Goal: Task Accomplishment & Management: Manage account settings

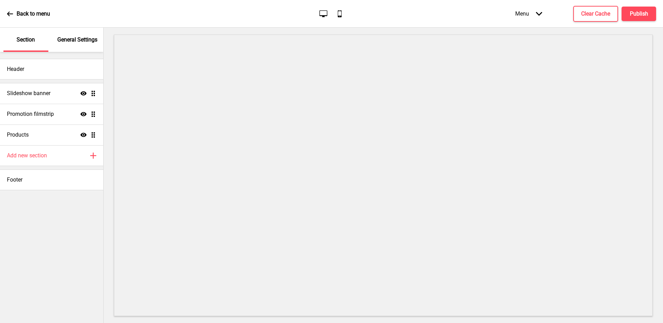
click at [81, 40] on p "General Settings" at bounding box center [77, 40] width 40 height 8
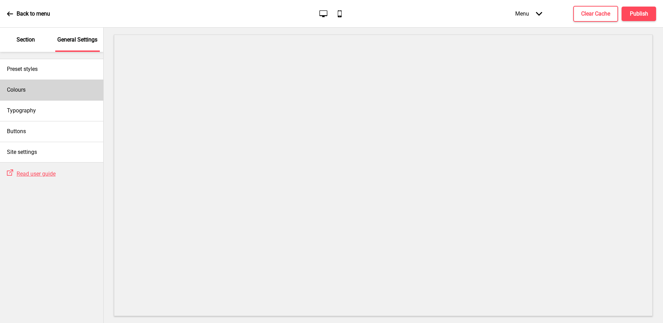
click at [62, 89] on div "Colours" at bounding box center [51, 89] width 103 height 21
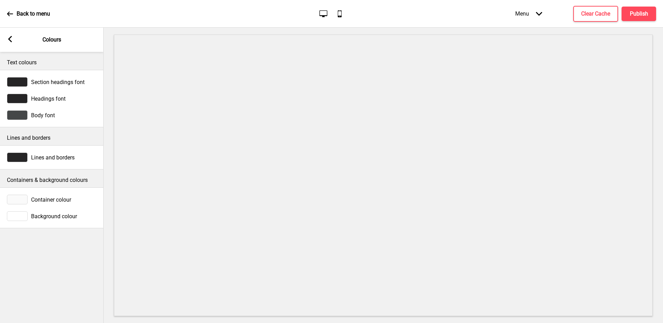
click at [11, 40] on rect at bounding box center [10, 39] width 6 height 6
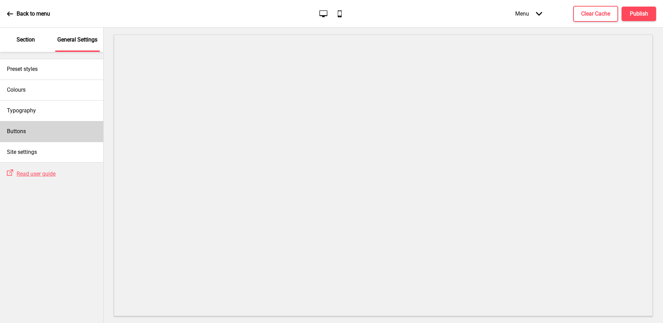
click at [58, 124] on div "Buttons" at bounding box center [51, 131] width 103 height 21
select select "square"
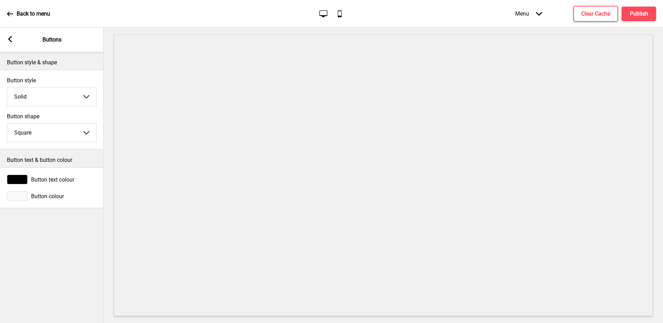
click at [7, 40] on rect at bounding box center [10, 39] width 6 height 6
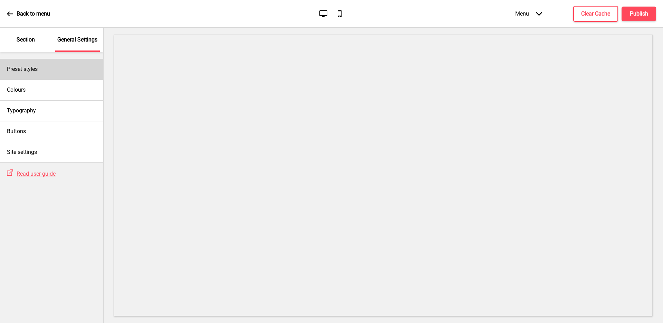
click at [40, 72] on div "Preset styles" at bounding box center [51, 69] width 103 height 21
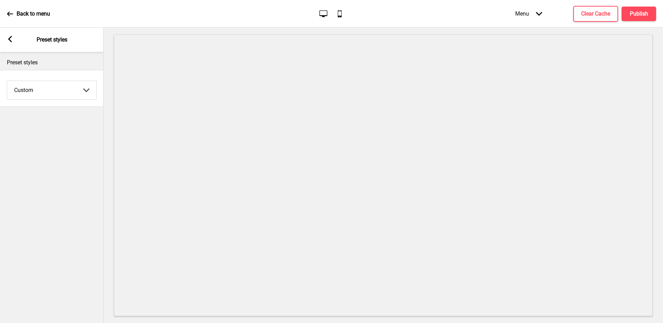
click at [58, 94] on select "Coffee Contrast Dark Earth Marine Minimalist Modern Oddle Pastel Yellow Fruits …" at bounding box center [51, 90] width 89 height 18
select select "minimalist"
click at [7, 81] on select "Coffee Contrast Dark Earth Marine Minimalist Modern Oddle Pastel Yellow Fruits …" at bounding box center [51, 90] width 89 height 18
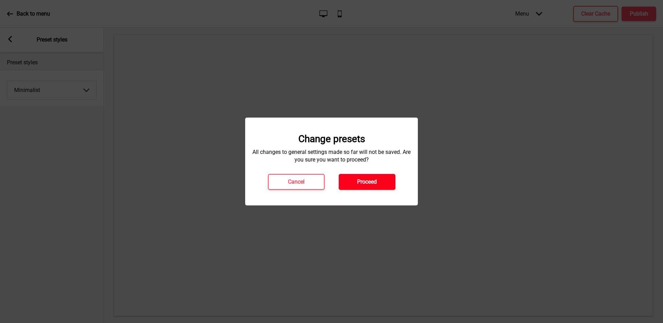
click at [381, 183] on button "Proceed" at bounding box center [367, 182] width 57 height 16
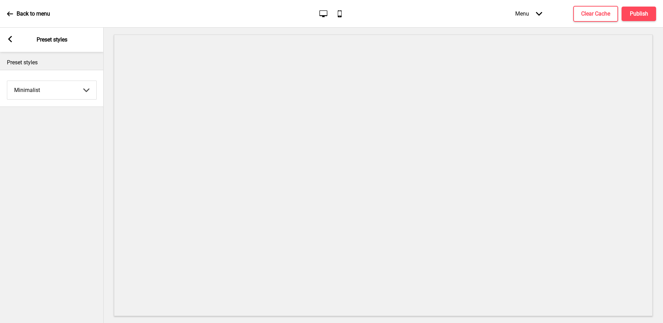
click at [9, 40] on rect at bounding box center [10, 39] width 6 height 6
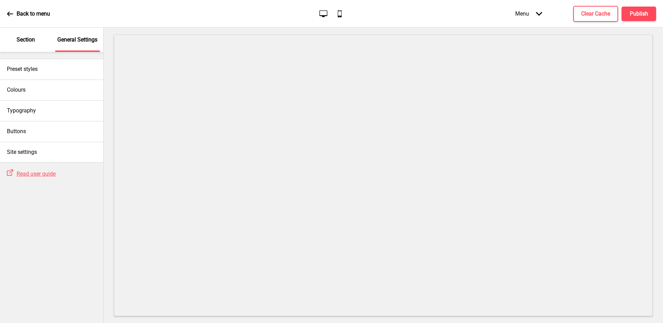
click at [28, 39] on p "Section" at bounding box center [26, 40] width 18 height 8
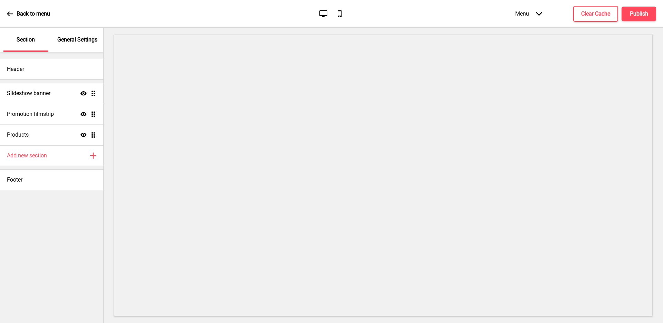
click at [88, 41] on p "General Settings" at bounding box center [77, 40] width 40 height 8
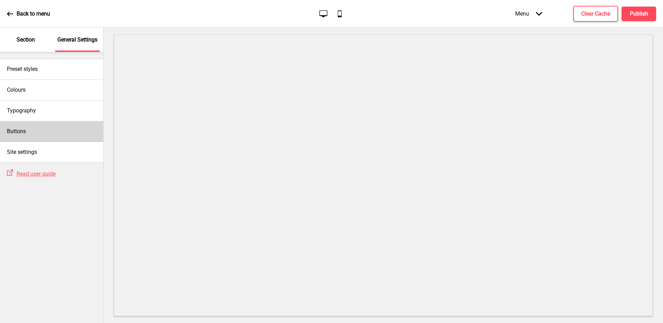
click at [45, 134] on div "Buttons" at bounding box center [51, 131] width 103 height 21
select select "square"
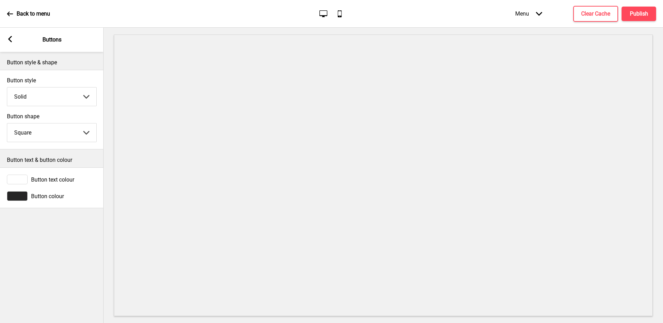
click at [43, 91] on select "Solid Outline Raised" at bounding box center [51, 96] width 89 height 18
select select "outline"
click at [7, 87] on select "Solid Outline Raised" at bounding box center [51, 96] width 89 height 18
click at [8, 42] on div "Arrow left" at bounding box center [10, 40] width 6 height 8
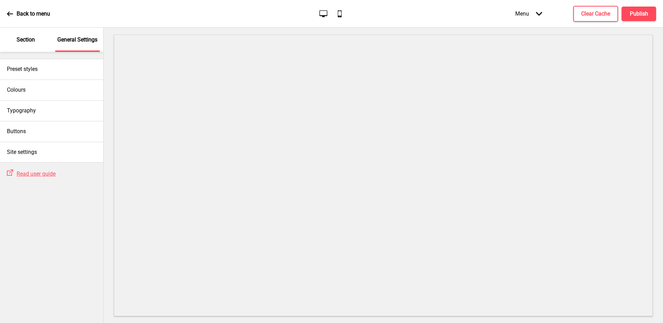
click at [19, 43] on p "Section" at bounding box center [26, 40] width 18 height 8
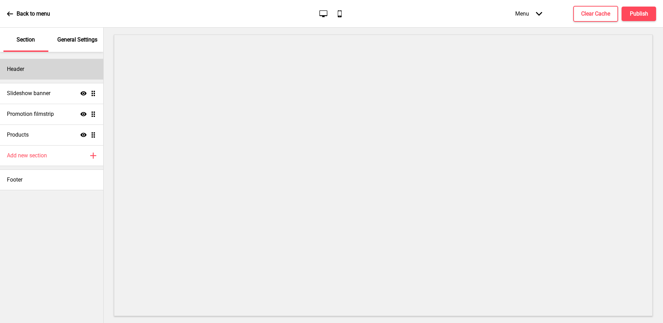
click at [68, 70] on div "Header" at bounding box center [51, 69] width 103 height 21
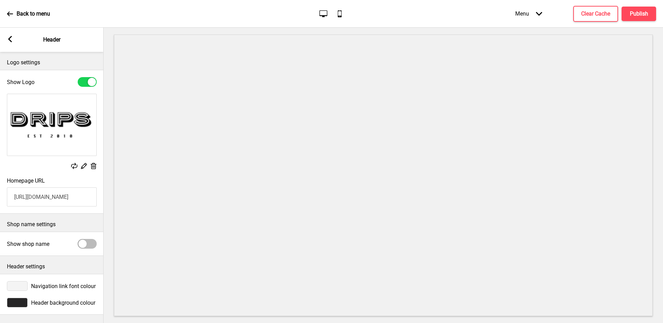
scroll to position [3, 0]
click at [18, 300] on div at bounding box center [17, 302] width 21 height 10
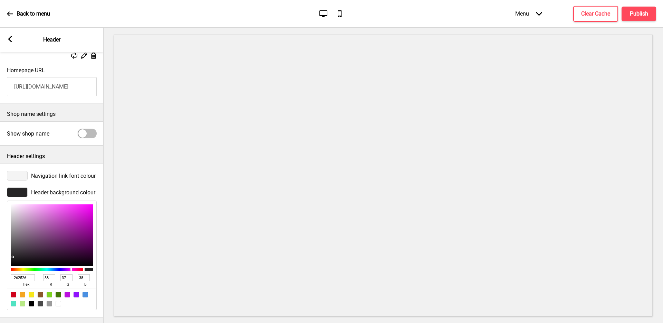
scroll to position [116, 0]
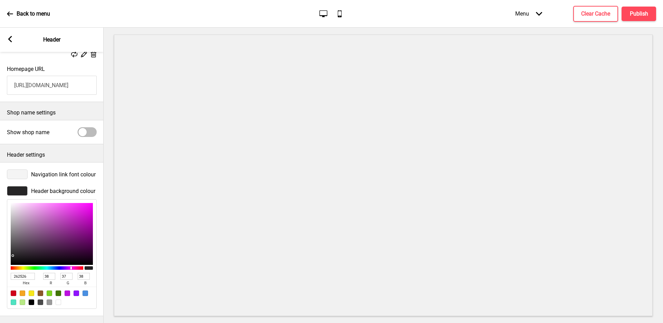
drag, startPoint x: 31, startPoint y: 273, endPoint x: 0, endPoint y: 268, distance: 31.9
click at [0, 268] on div "Header background colour 262526 hex 38 r 37 g 38 b 100 a" at bounding box center [52, 247] width 104 height 130
type input "fff"
type input "255"
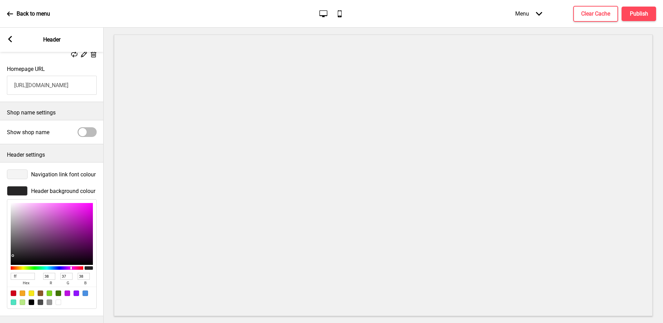
type input "255"
type input "FFFFFF"
click at [70, 175] on div "Navigation link font colour" at bounding box center [52, 174] width 104 height 17
click at [83, 314] on div "Logo settings Show Logo Replace Edit Delete Homepage URL [URL][DOMAIN_NAME] Sho…" at bounding box center [52, 187] width 104 height 271
click at [9, 38] on icon at bounding box center [10, 39] width 4 height 6
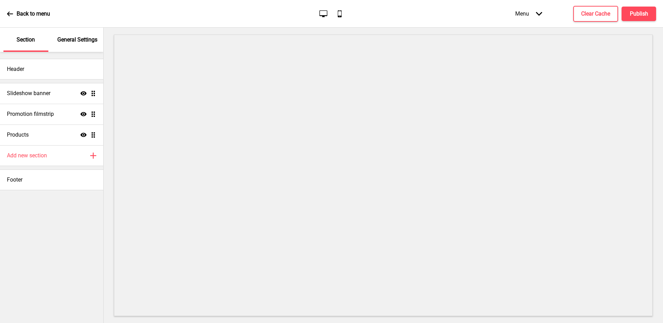
click at [67, 45] on div "General Settings" at bounding box center [77, 40] width 45 height 24
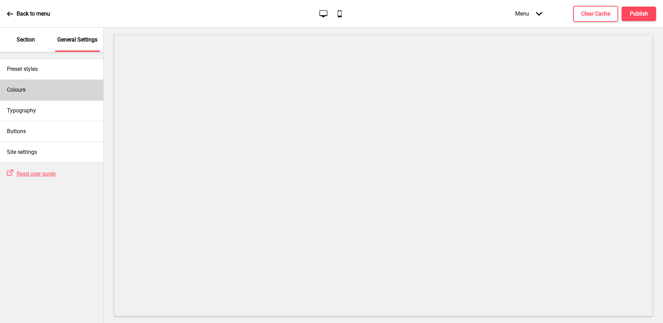
click at [43, 91] on div "Colours" at bounding box center [51, 89] width 103 height 21
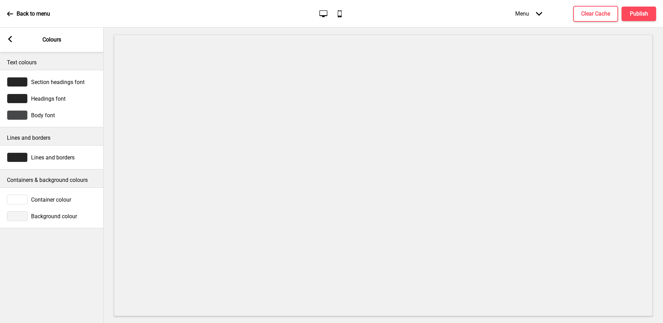
click at [16, 220] on div at bounding box center [17, 216] width 21 height 10
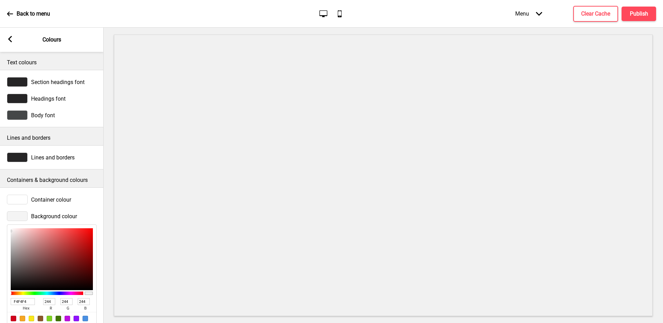
click at [8, 37] on rect at bounding box center [10, 39] width 6 height 6
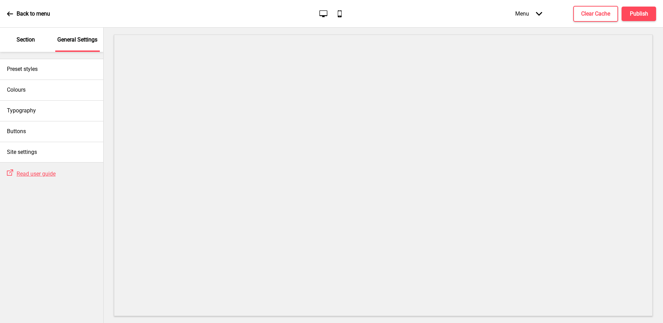
click at [31, 44] on div "Section" at bounding box center [25, 40] width 45 height 24
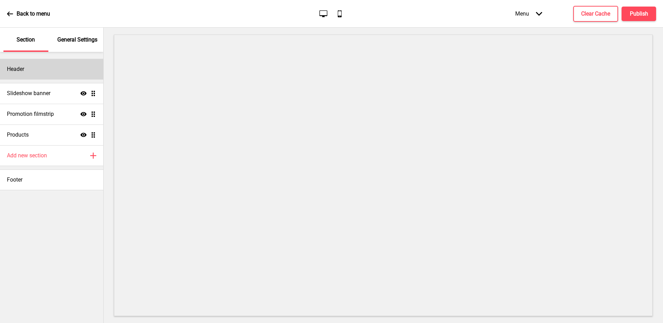
click at [43, 68] on div "Header" at bounding box center [51, 69] width 103 height 21
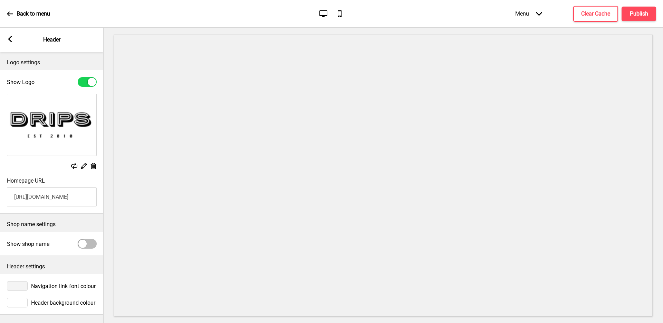
scroll to position [3, 0]
click at [17, 283] on div at bounding box center [17, 286] width 21 height 10
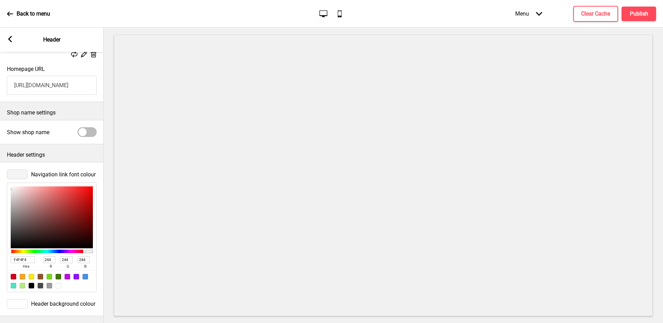
scroll to position [116, 0]
drag, startPoint x: 30, startPoint y: 255, endPoint x: 0, endPoint y: 253, distance: 30.5
click at [0, 253] on div "Navigation link font colour F4F4F4 hex 244 r 244 g 244 b 100 a" at bounding box center [52, 231] width 104 height 130
type input "000"
type input "0"
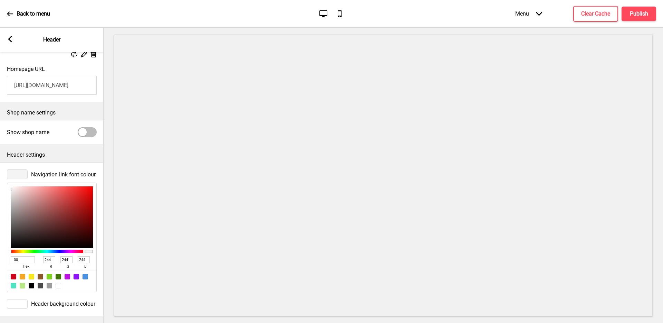
type input "0"
type input "000000"
click at [76, 295] on div "Header background colour" at bounding box center [52, 303] width 104 height 17
click at [74, 166] on div "Navigation link font colour 000000 hex 0 r 0 g 0 b 100 a" at bounding box center [52, 231] width 104 height 130
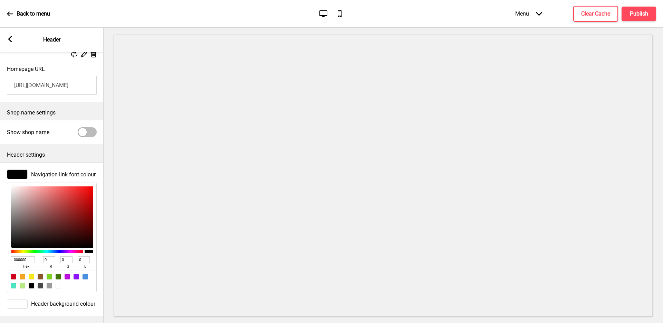
click at [11, 40] on rect at bounding box center [10, 39] width 6 height 6
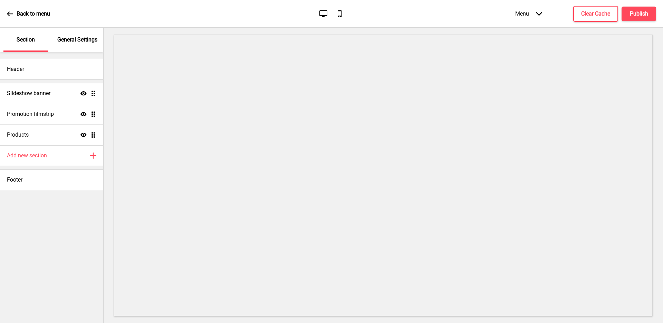
click at [79, 32] on div "General Settings" at bounding box center [77, 40] width 45 height 24
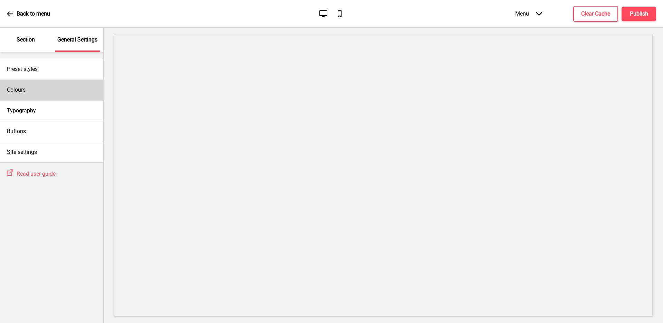
click at [37, 87] on div "Colours" at bounding box center [51, 89] width 103 height 21
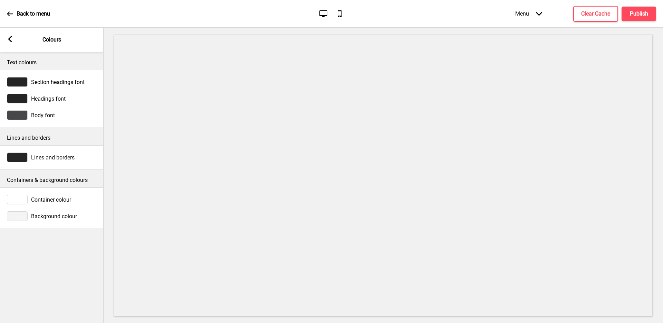
click at [17, 216] on div at bounding box center [17, 216] width 21 height 10
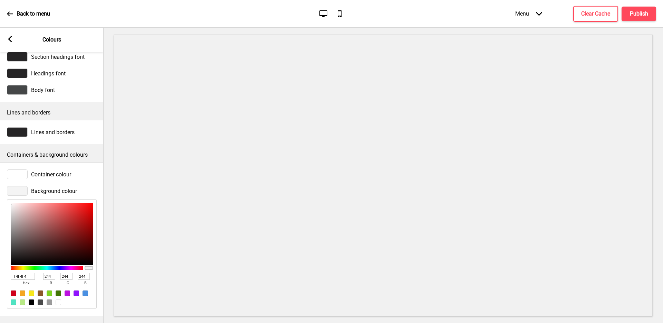
scroll to position [30, 0]
click at [61, 299] on div at bounding box center [59, 302] width 6 height 6
type input "FFFFFF"
type input "255"
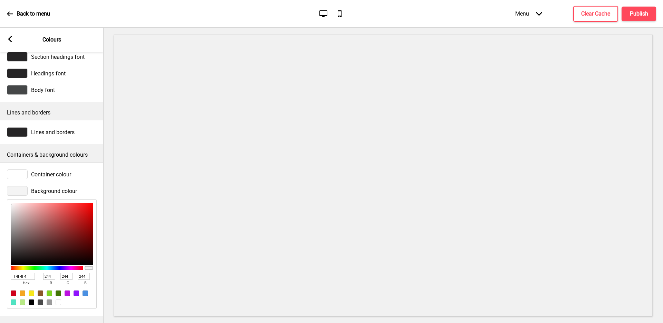
type input "255"
click at [648, 15] on h4 "Publish" at bounding box center [639, 14] width 18 height 8
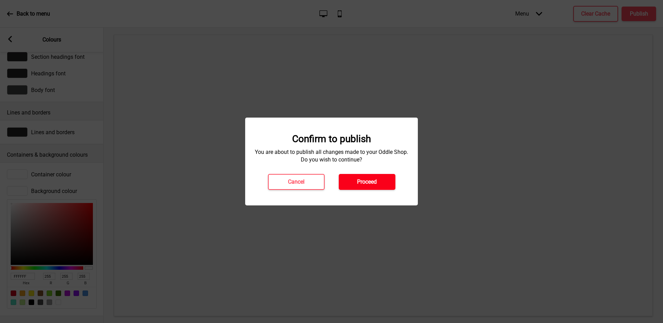
click at [375, 180] on h4 "Proceed" at bounding box center [367, 182] width 20 height 8
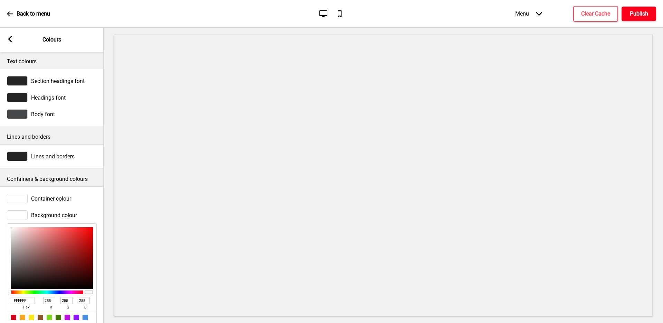
scroll to position [0, 0]
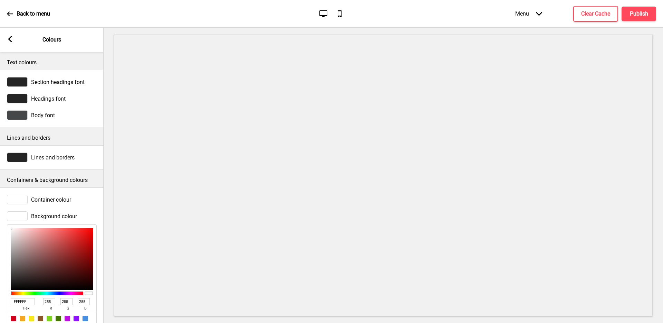
click at [6, 37] on div "Arrow left Colours" at bounding box center [52, 40] width 104 height 24
click at [9, 37] on rect at bounding box center [10, 39] width 6 height 6
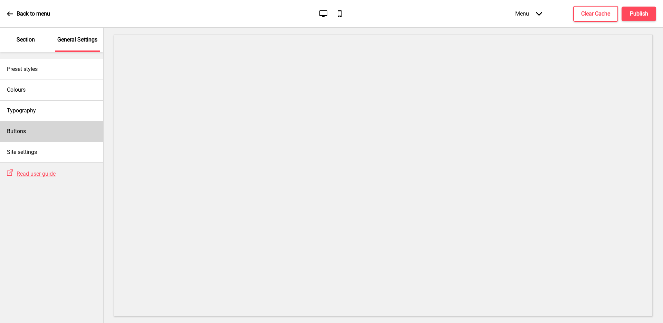
click at [51, 131] on div "Buttons" at bounding box center [51, 131] width 103 height 21
select select "outline"
select select "square"
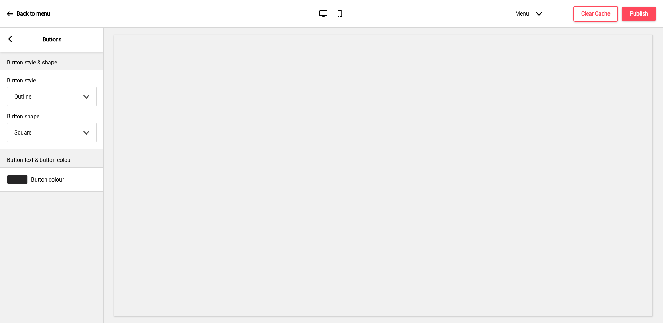
click at [11, 38] on rect at bounding box center [10, 39] width 6 height 6
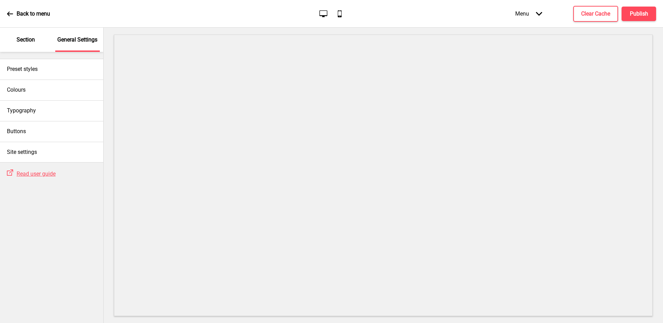
click at [25, 41] on p "Section" at bounding box center [26, 40] width 18 height 8
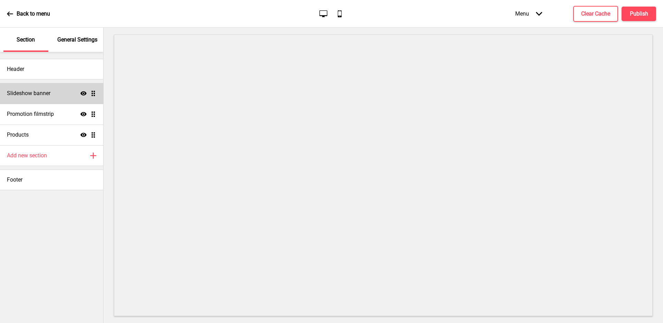
click at [53, 94] on div "Slideshow banner Show Drag" at bounding box center [51, 93] width 103 height 21
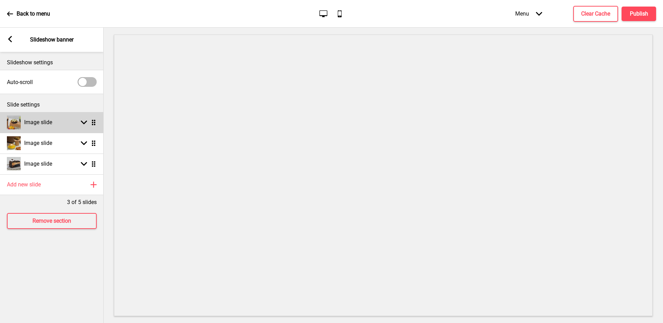
click at [57, 122] on div "Image slide Arrow down Drag" at bounding box center [52, 122] width 104 height 21
select select "left"
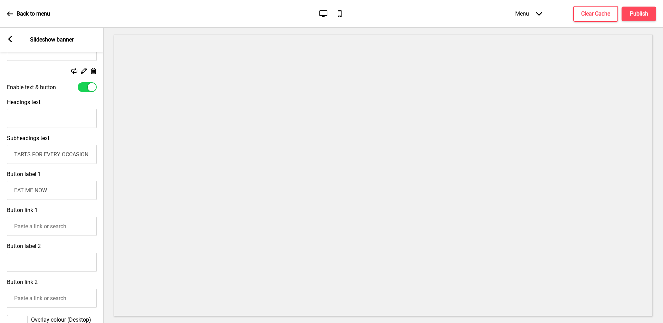
scroll to position [141, 0]
click at [65, 228] on input "Button link 1" at bounding box center [52, 225] width 90 height 19
paste input "[URL][DOMAIN_NAME]"
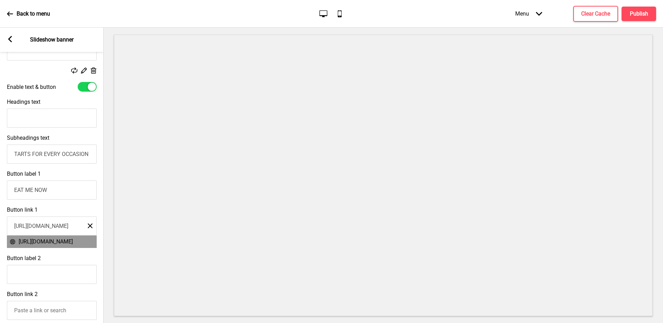
type input "[URL][DOMAIN_NAME]"
click at [47, 243] on span "[URL][DOMAIN_NAME]" at bounding box center [46, 241] width 54 height 7
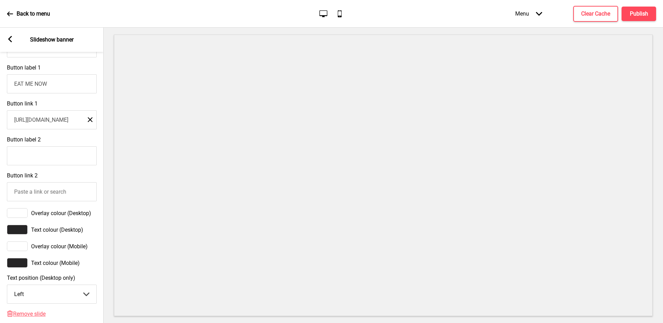
scroll to position [246, 0]
click at [89, 120] on rect at bounding box center [90, 120] width 5 height 5
click at [66, 121] on input "Button link 1" at bounding box center [52, 121] width 90 height 19
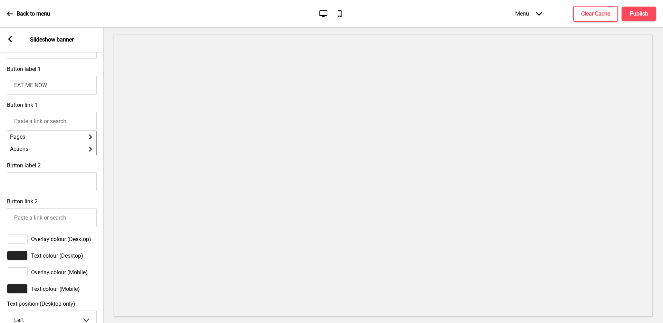
paste input "[URL][DOMAIN_NAME]"
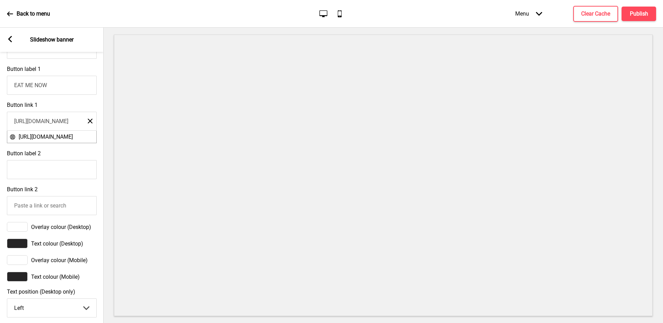
scroll to position [0, 48]
click at [60, 135] on span "[URL][DOMAIN_NAME]" at bounding box center [46, 136] width 54 height 7
click at [65, 116] on input "[URL][DOMAIN_NAME]" at bounding box center [52, 121] width 90 height 19
click at [65, 122] on input "[URL][DOMAIN_NAME]" at bounding box center [52, 121] width 90 height 19
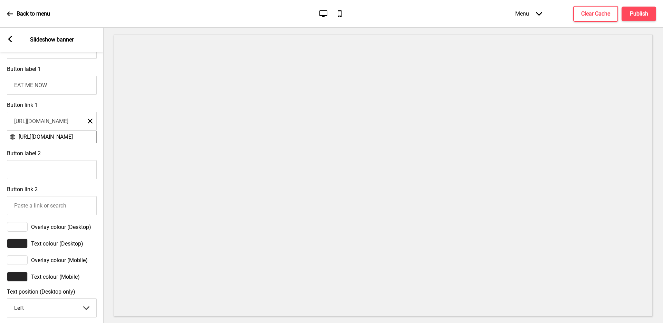
type input "[URL][DOMAIN_NAME]"
click at [59, 135] on span "[URL][DOMAIN_NAME]" at bounding box center [46, 136] width 54 height 7
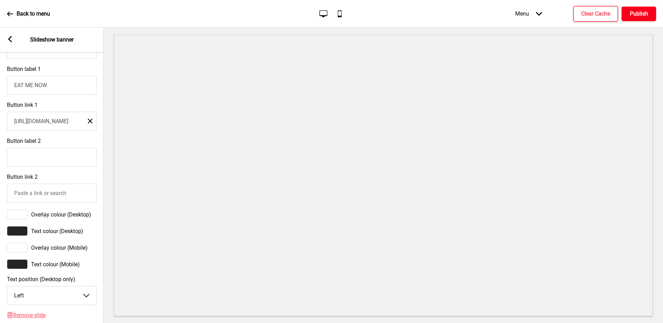
click at [647, 17] on h4 "Publish" at bounding box center [639, 14] width 18 height 8
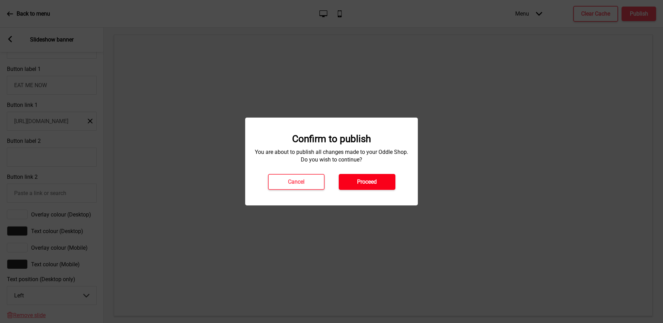
click at [370, 182] on h4 "Proceed" at bounding box center [367, 182] width 20 height 8
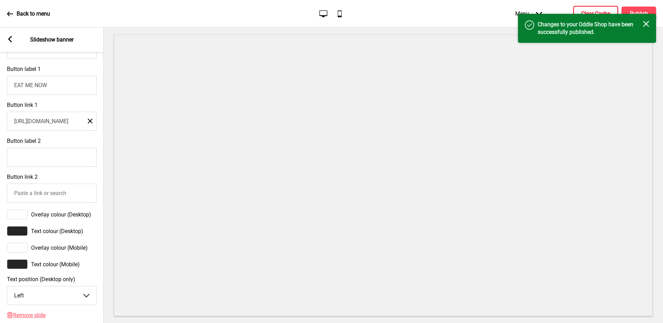
click at [598, 7] on button "Clear Cache" at bounding box center [595, 14] width 45 height 16
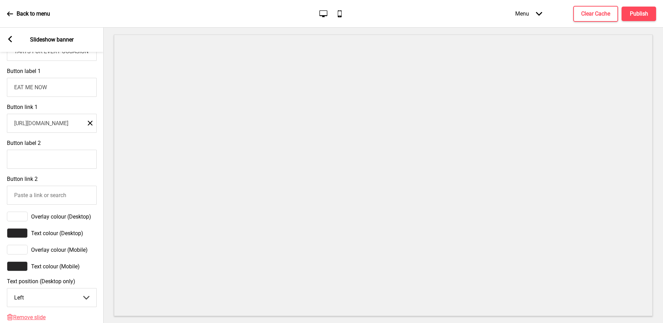
scroll to position [49, 0]
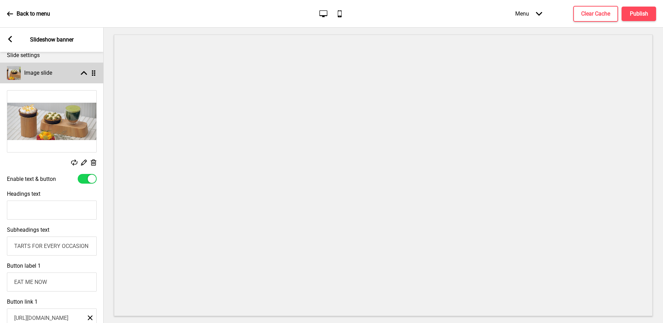
click at [84, 72] on icon at bounding box center [84, 73] width 6 height 4
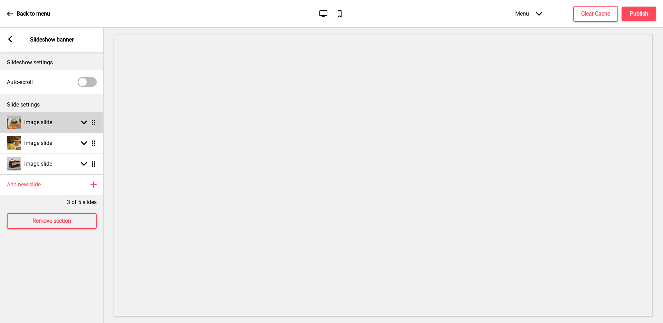
scroll to position [0, 0]
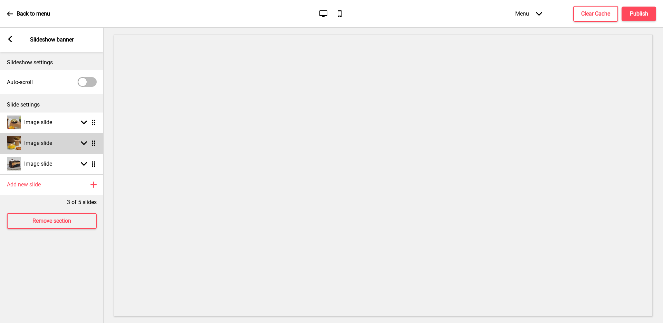
click at [56, 146] on div "Image slide Arrow down Drag" at bounding box center [52, 143] width 104 height 21
select select "left"
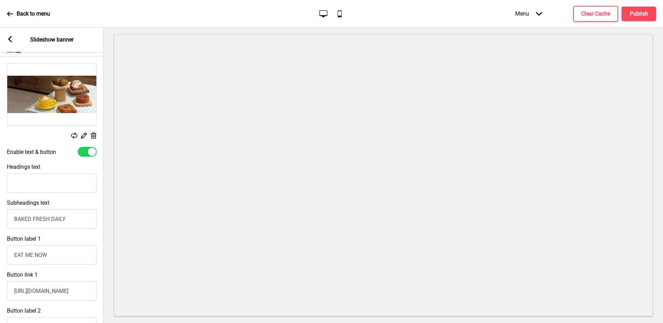
scroll to position [2, 0]
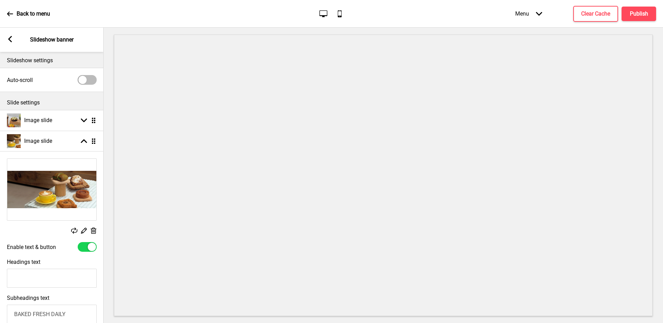
click at [95, 229] on rect at bounding box center [93, 230] width 7 height 7
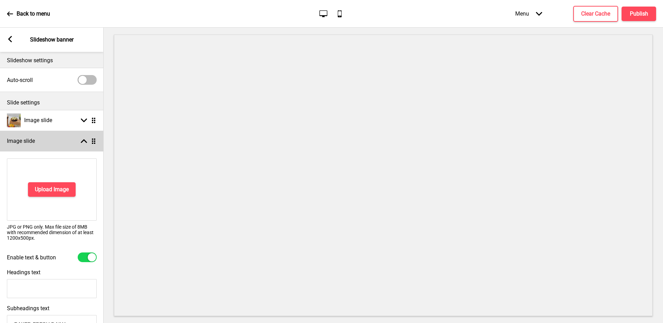
click at [71, 142] on div "Image slide Arrow up Drag" at bounding box center [52, 141] width 104 height 21
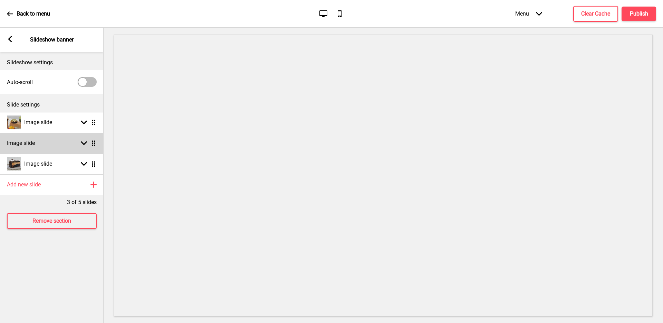
scroll to position [0, 0]
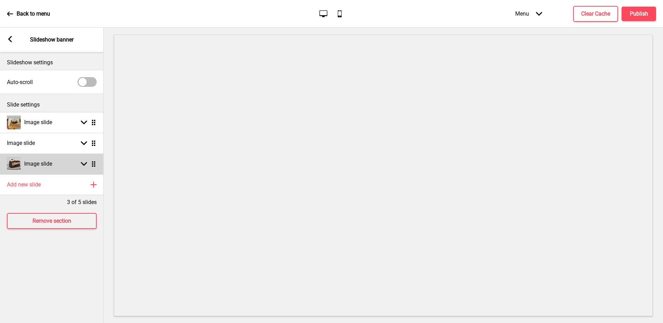
click at [63, 167] on div "Image slide Arrow down Drag" at bounding box center [52, 163] width 104 height 21
select select "left"
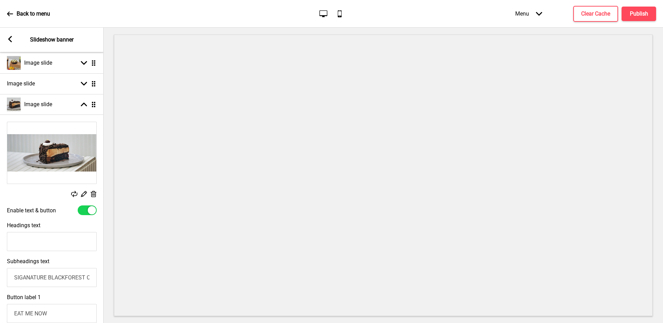
scroll to position [176, 0]
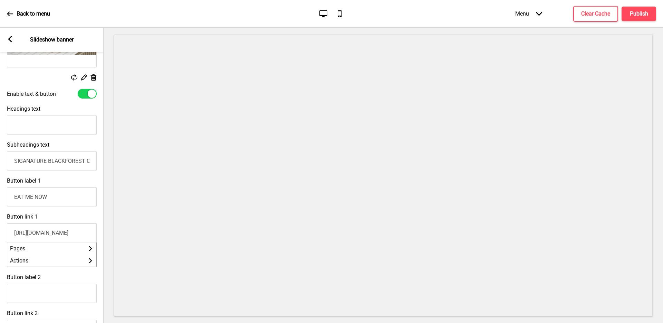
click at [68, 231] on input "[URL][DOMAIN_NAME]" at bounding box center [52, 232] width 90 height 19
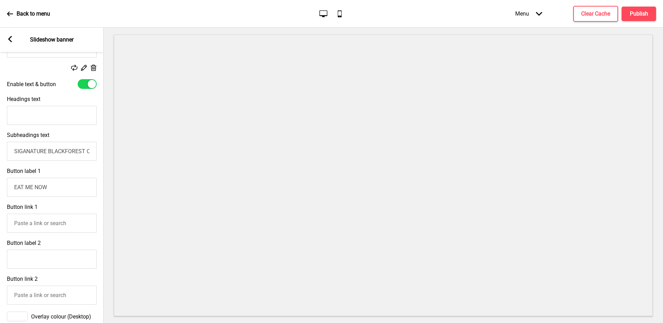
paste input "[URL][DOMAIN_NAME]"
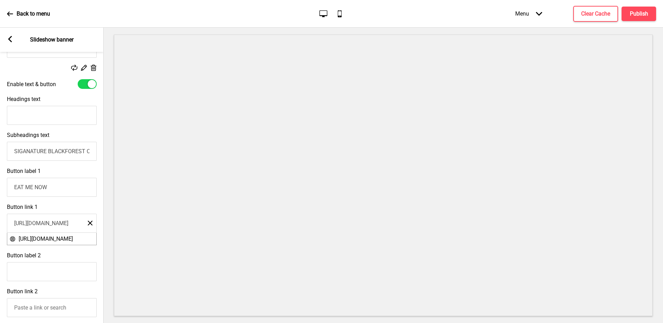
scroll to position [0, 114]
click at [64, 223] on input "[URL][DOMAIN_NAME]" at bounding box center [52, 222] width 90 height 19
type input "[URL][DOMAIN_NAME]"
click at [58, 223] on input "[URL][DOMAIN_NAME]" at bounding box center [52, 222] width 90 height 19
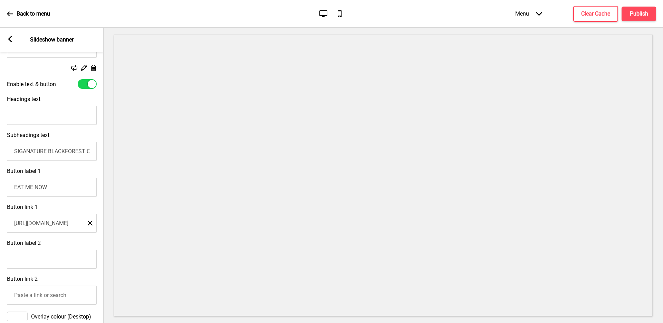
scroll to position [0, 0]
click at [69, 210] on div "[URL][DOMAIN_NAME] Close" at bounding box center [52, 221] width 90 height 22
click at [646, 14] on h4 "Publish" at bounding box center [639, 14] width 18 height 8
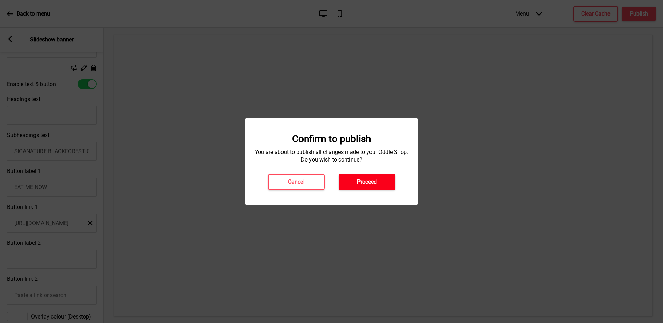
click at [383, 183] on button "Proceed" at bounding box center [367, 182] width 57 height 16
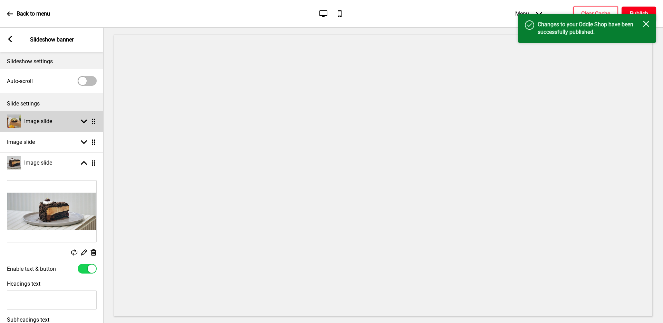
scroll to position [1, 0]
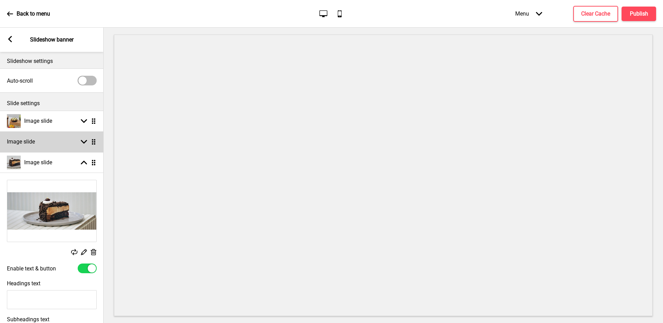
click at [77, 144] on div "Image slide Arrow down Drag" at bounding box center [52, 141] width 104 height 21
select select "left"
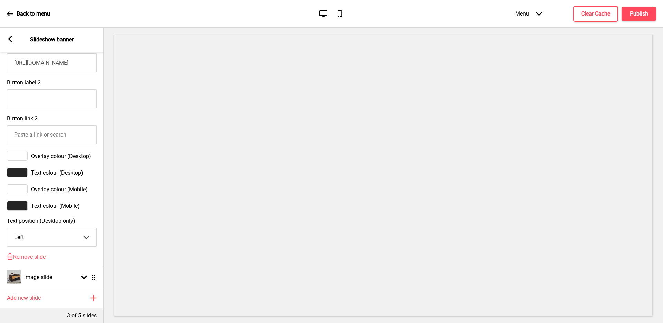
scroll to position [339, 0]
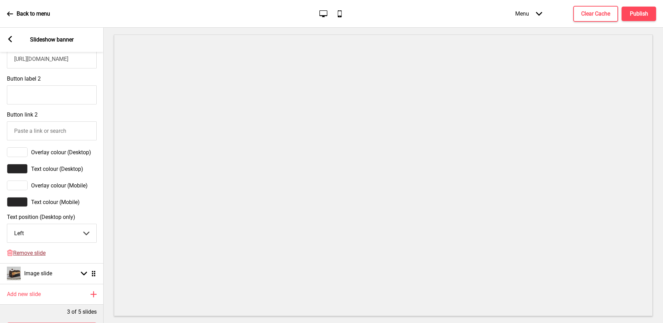
click at [35, 252] on span "Remove slide" at bounding box center [29, 252] width 32 height 7
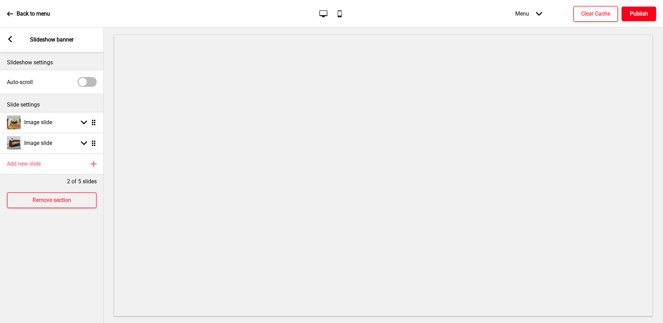
click at [647, 15] on h4 "Publish" at bounding box center [639, 14] width 18 height 8
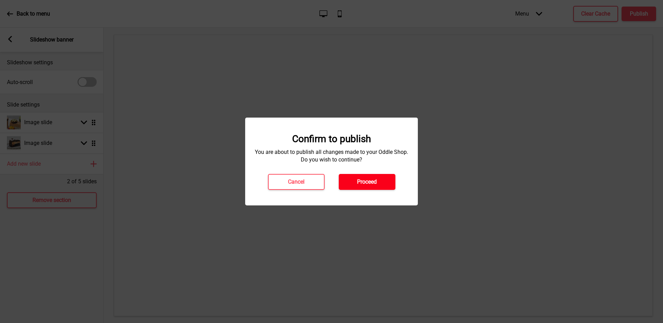
click at [360, 180] on h4 "Proceed" at bounding box center [367, 182] width 20 height 8
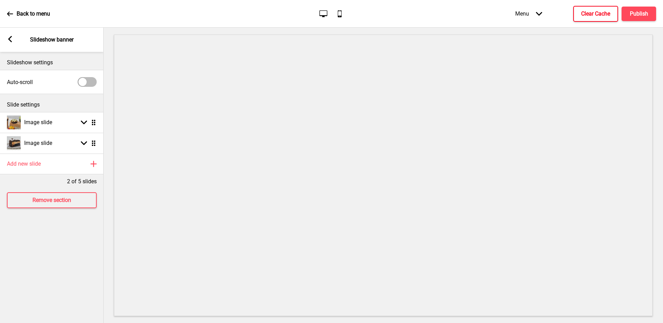
click at [586, 13] on h4 "Clear Cache" at bounding box center [595, 14] width 29 height 8
click at [76, 141] on div "Image slide Arrow down Drag" at bounding box center [52, 143] width 104 height 21
select select "left"
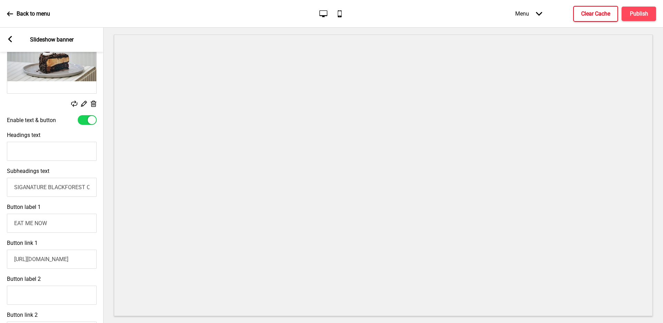
scroll to position [174, 0]
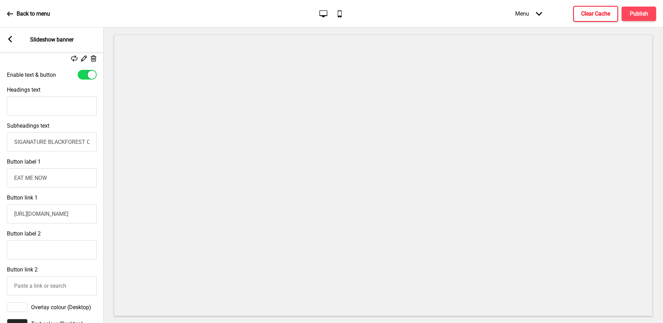
click at [62, 213] on input "[URL][DOMAIN_NAME]" at bounding box center [52, 213] width 90 height 19
paste input "[DOMAIN_NAME][URL]"
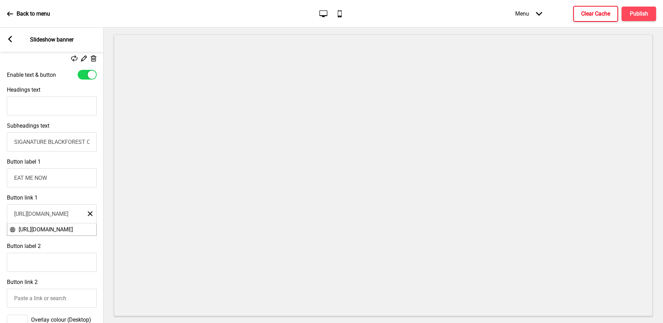
scroll to position [0, 114]
type input "[URL][DOMAIN_NAME]"
click at [45, 229] on span "[URL][DOMAIN_NAME]" at bounding box center [46, 229] width 54 height 7
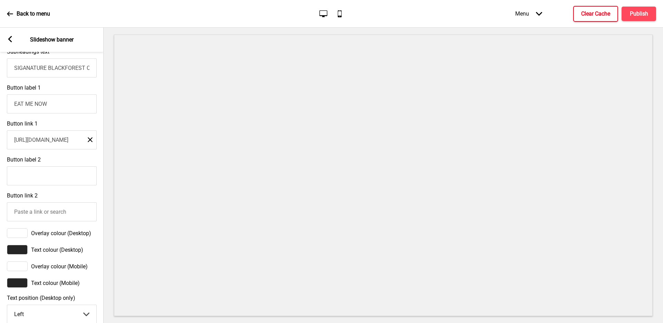
scroll to position [342, 0]
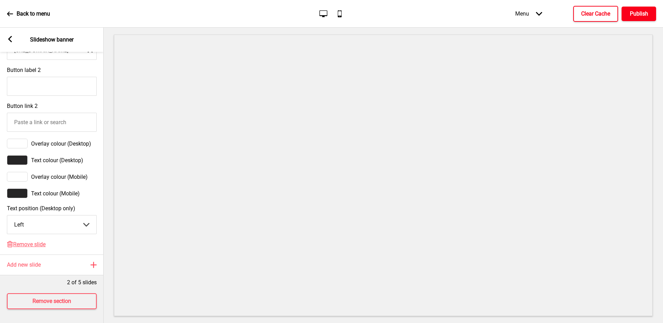
click at [637, 15] on h4 "Publish" at bounding box center [639, 14] width 18 height 8
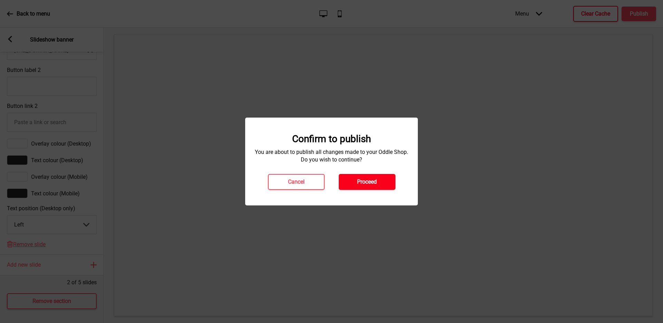
click at [371, 184] on h4 "Proceed" at bounding box center [367, 182] width 20 height 8
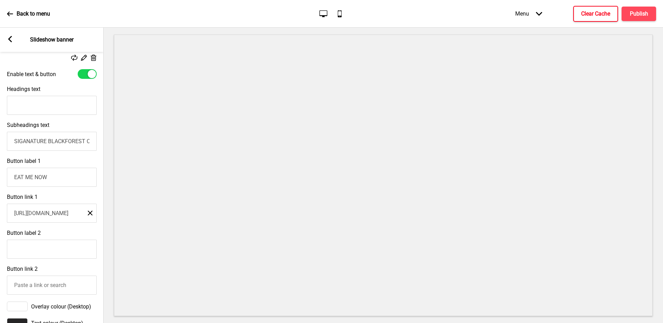
scroll to position [175, 0]
click at [44, 216] on input "[URL][DOMAIN_NAME]" at bounding box center [52, 212] width 90 height 19
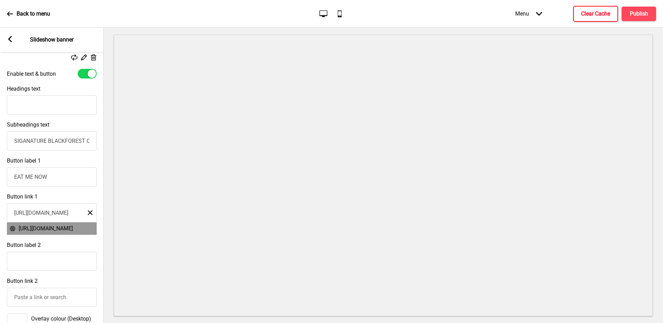
click at [47, 214] on input "[URL][DOMAIN_NAME]" at bounding box center [52, 212] width 90 height 19
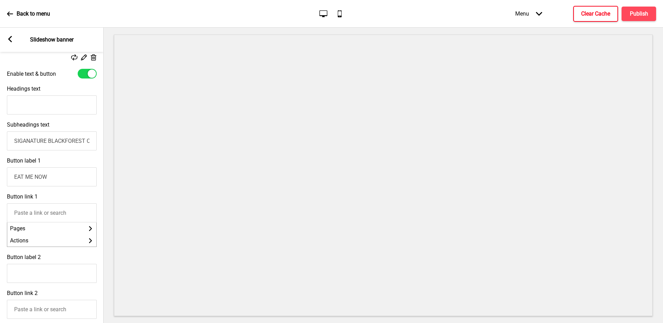
paste input "[URL][DOMAIN_NAME]"
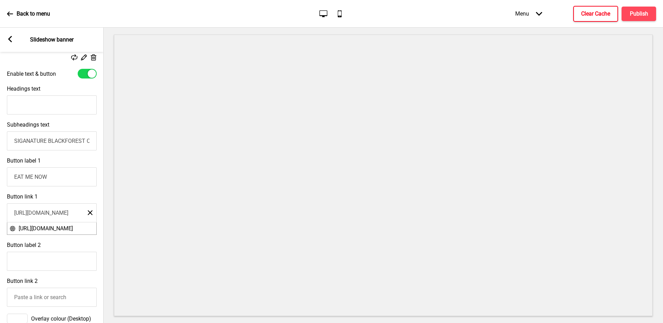
scroll to position [0, 30]
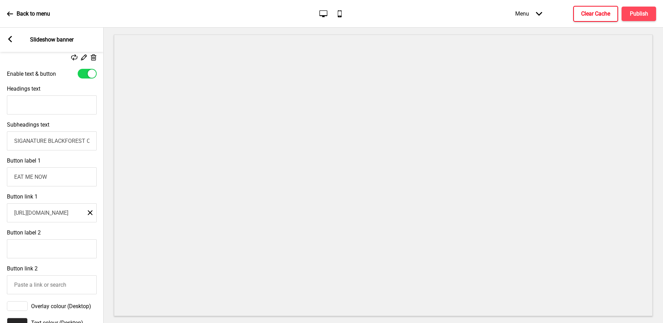
click at [42, 214] on input "[URL][DOMAIN_NAME]" at bounding box center [52, 212] width 90 height 19
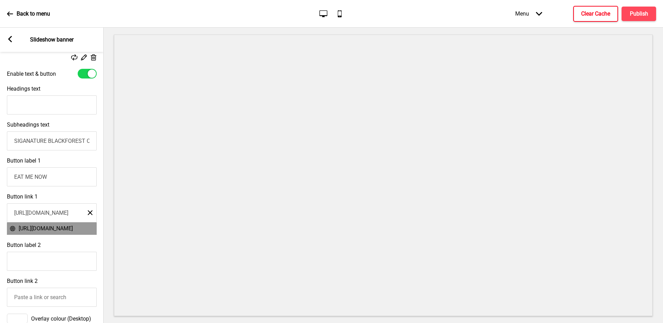
type input "[URL][DOMAIN_NAME]"
click at [29, 228] on span "[URL][DOMAIN_NAME]" at bounding box center [46, 228] width 54 height 7
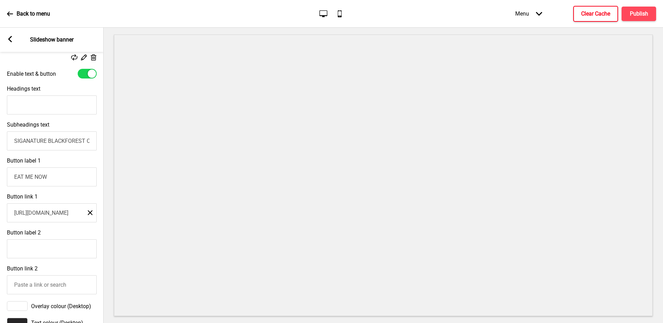
click at [70, 215] on input "[URL][DOMAIN_NAME]" at bounding box center [52, 212] width 90 height 19
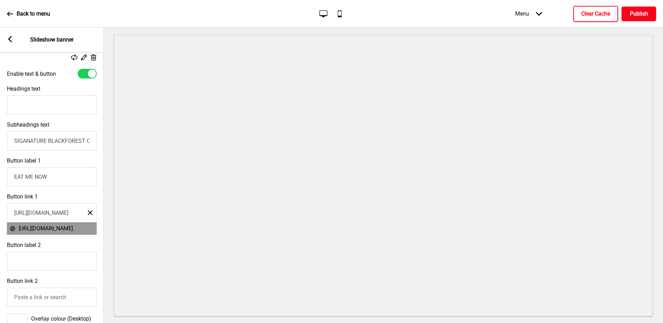
click at [639, 14] on h4 "Publish" at bounding box center [639, 14] width 18 height 8
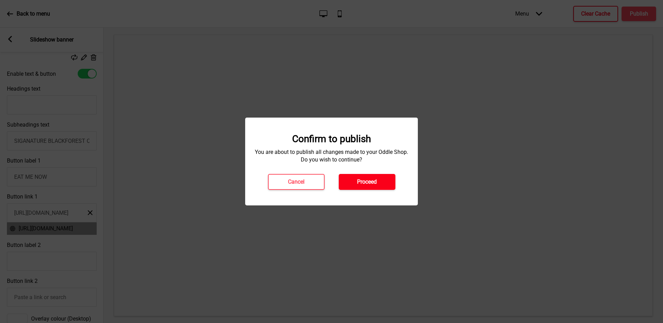
click at [370, 183] on h4 "Proceed" at bounding box center [367, 182] width 20 height 8
